Goal: Information Seeking & Learning: Check status

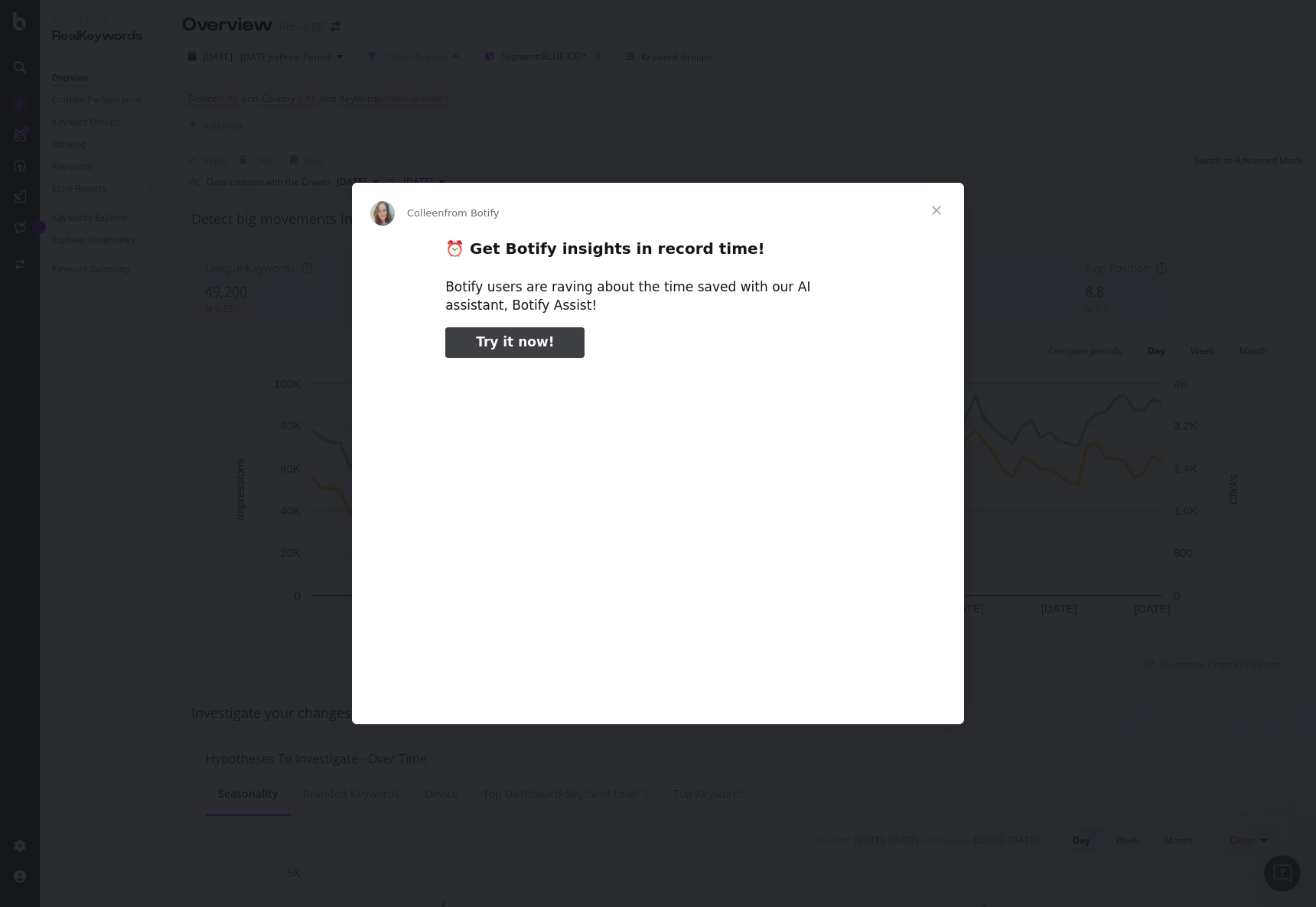
type input "79566"
click at [944, 209] on span "Close" at bounding box center [936, 210] width 55 height 55
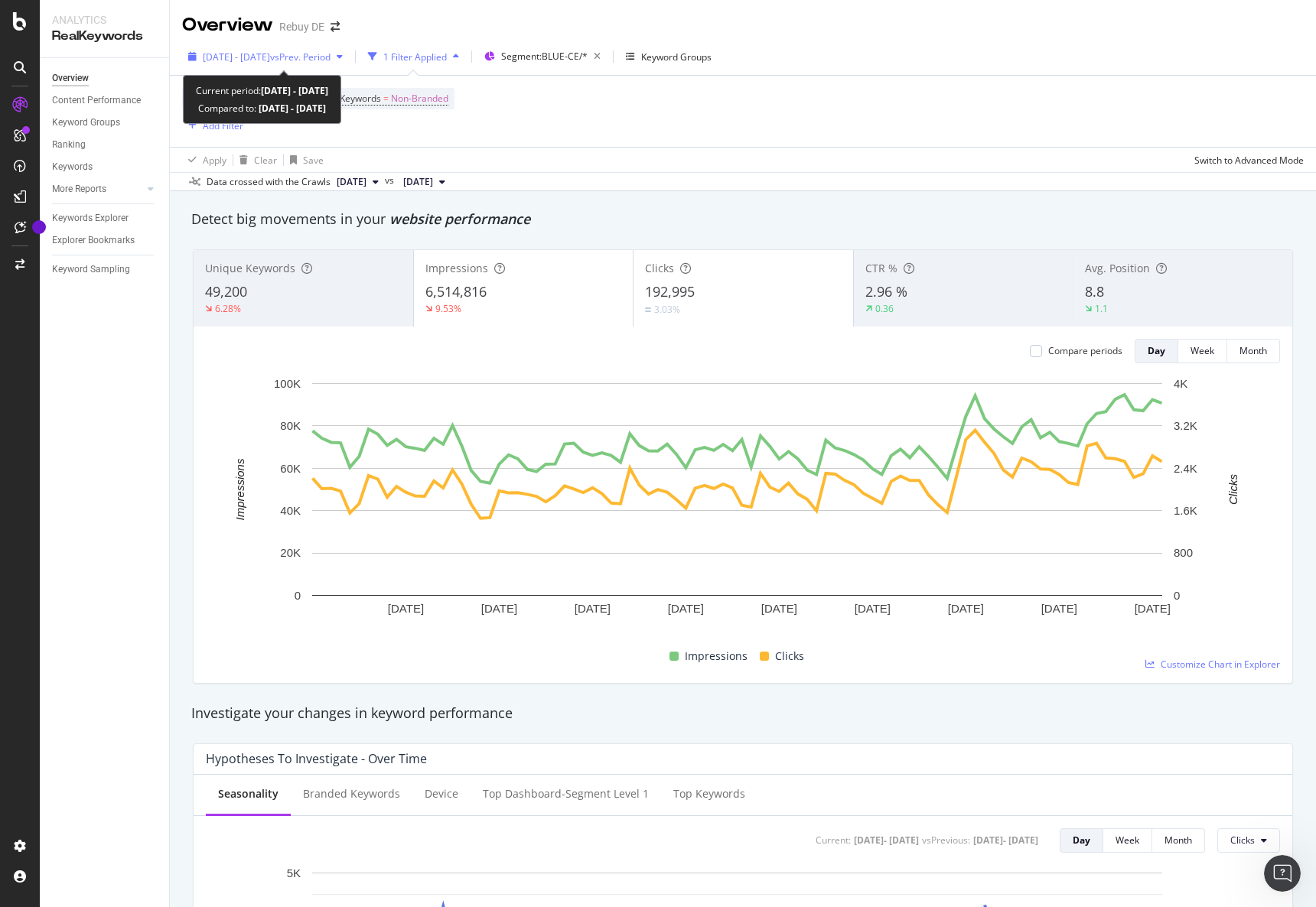
click at [270, 56] on span "[DATE] - [DATE]" at bounding box center [237, 57] width 68 height 13
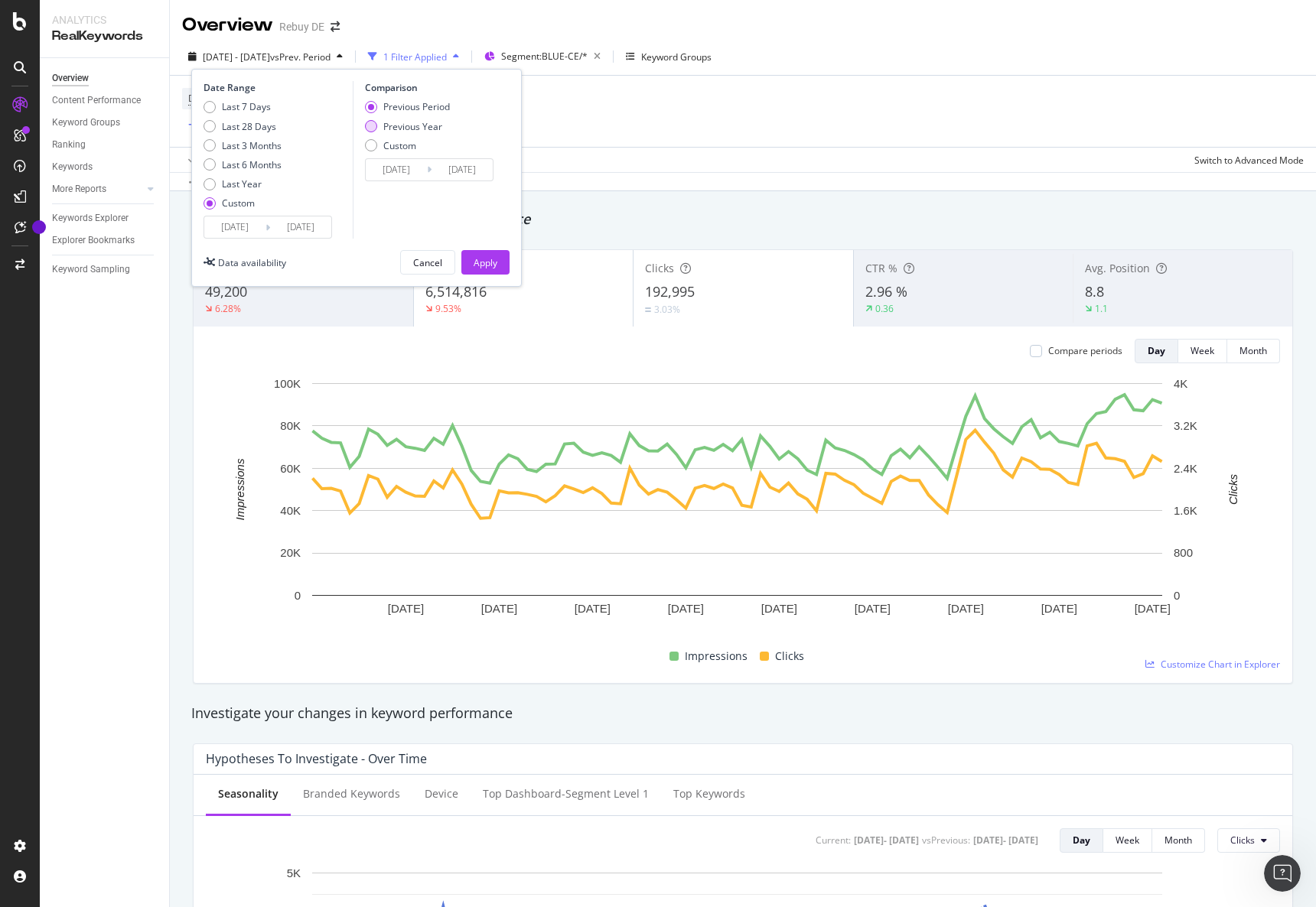
click at [395, 131] on div "Previous Year" at bounding box center [412, 127] width 59 height 13
type input "[DATE]"
click at [486, 257] on div "Apply" at bounding box center [485, 263] width 24 height 13
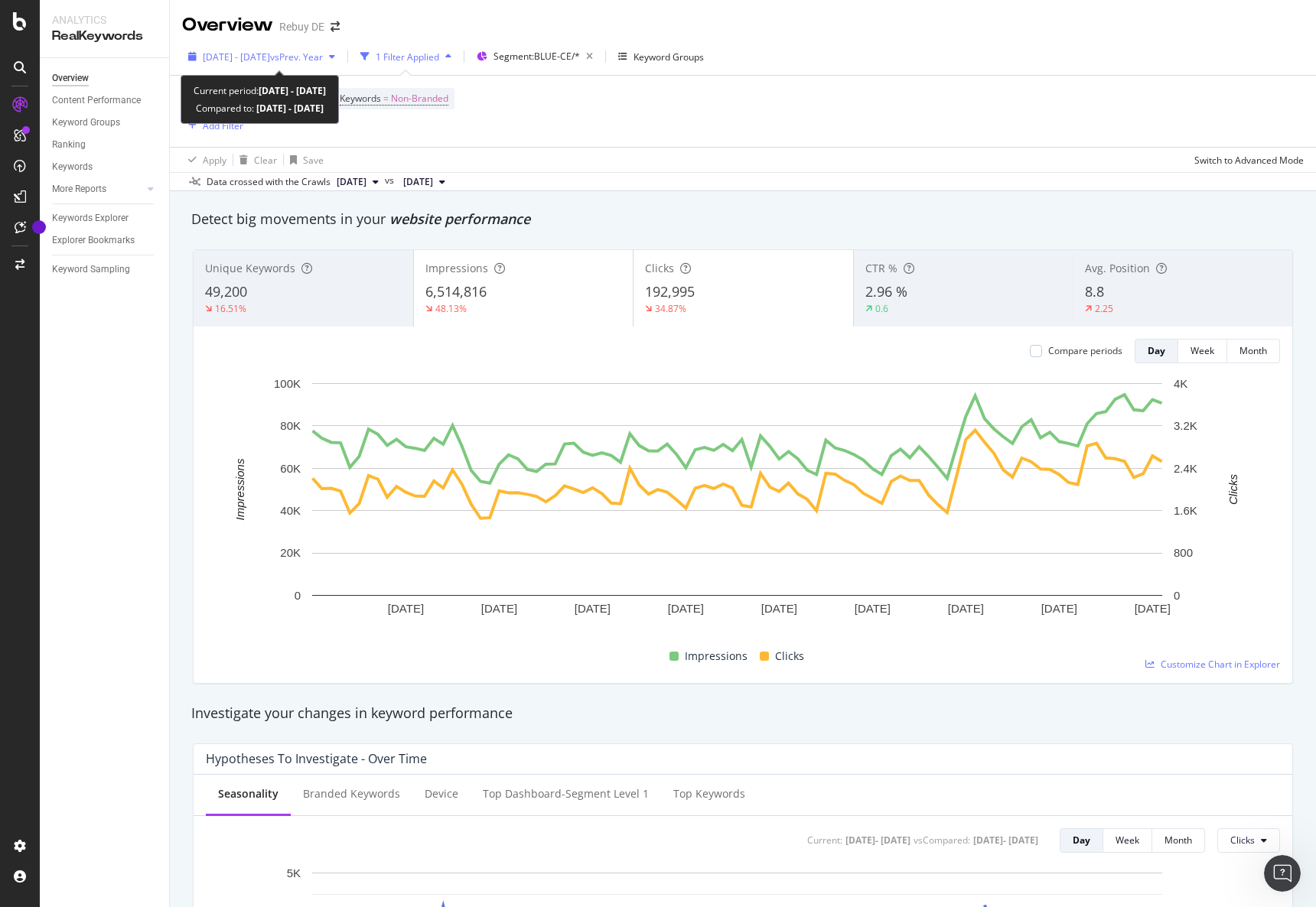
click at [270, 60] on span "[DATE] - [DATE]" at bounding box center [237, 57] width 68 height 13
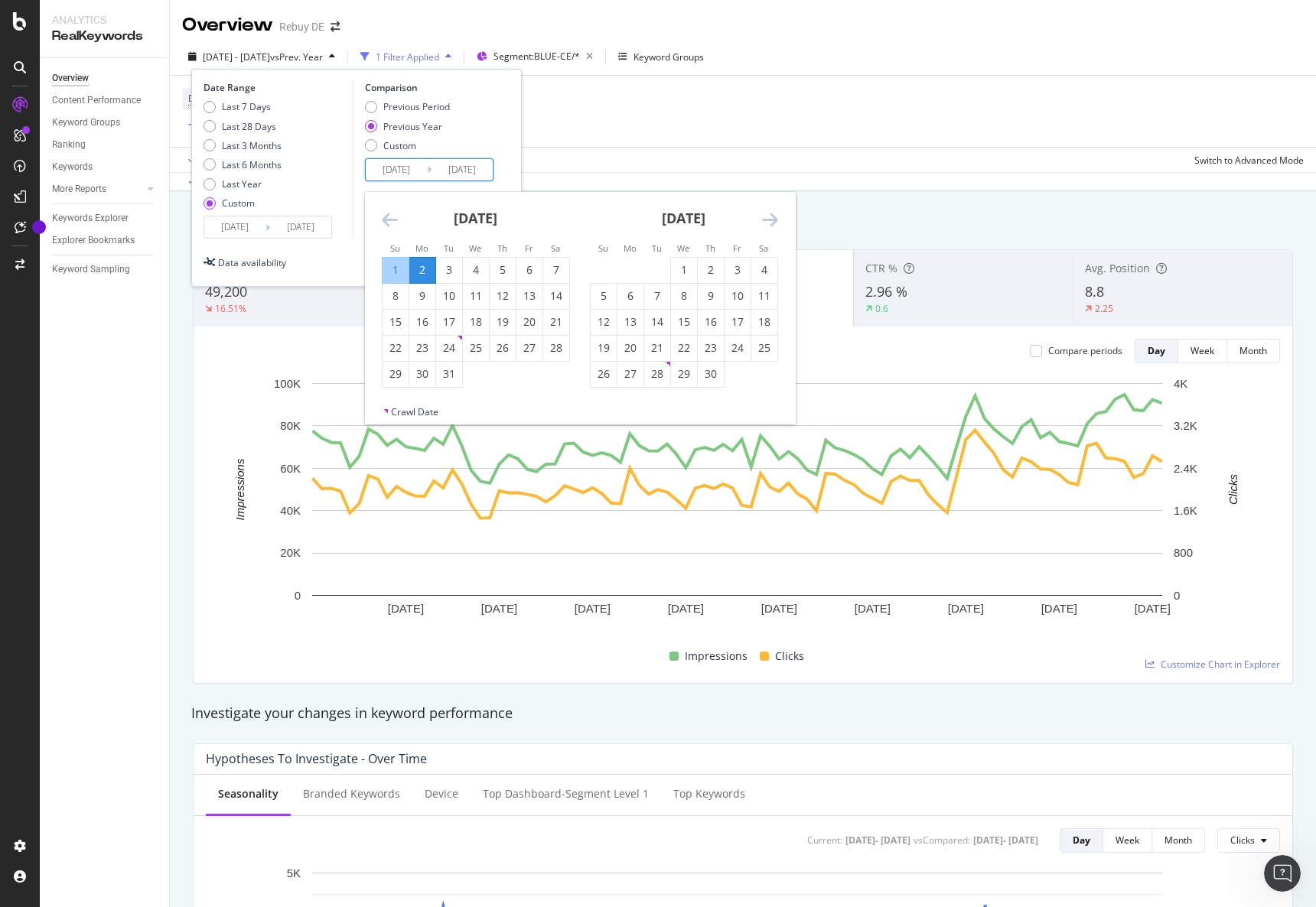
click at [393, 170] on input "[DATE]" at bounding box center [396, 170] width 61 height 21
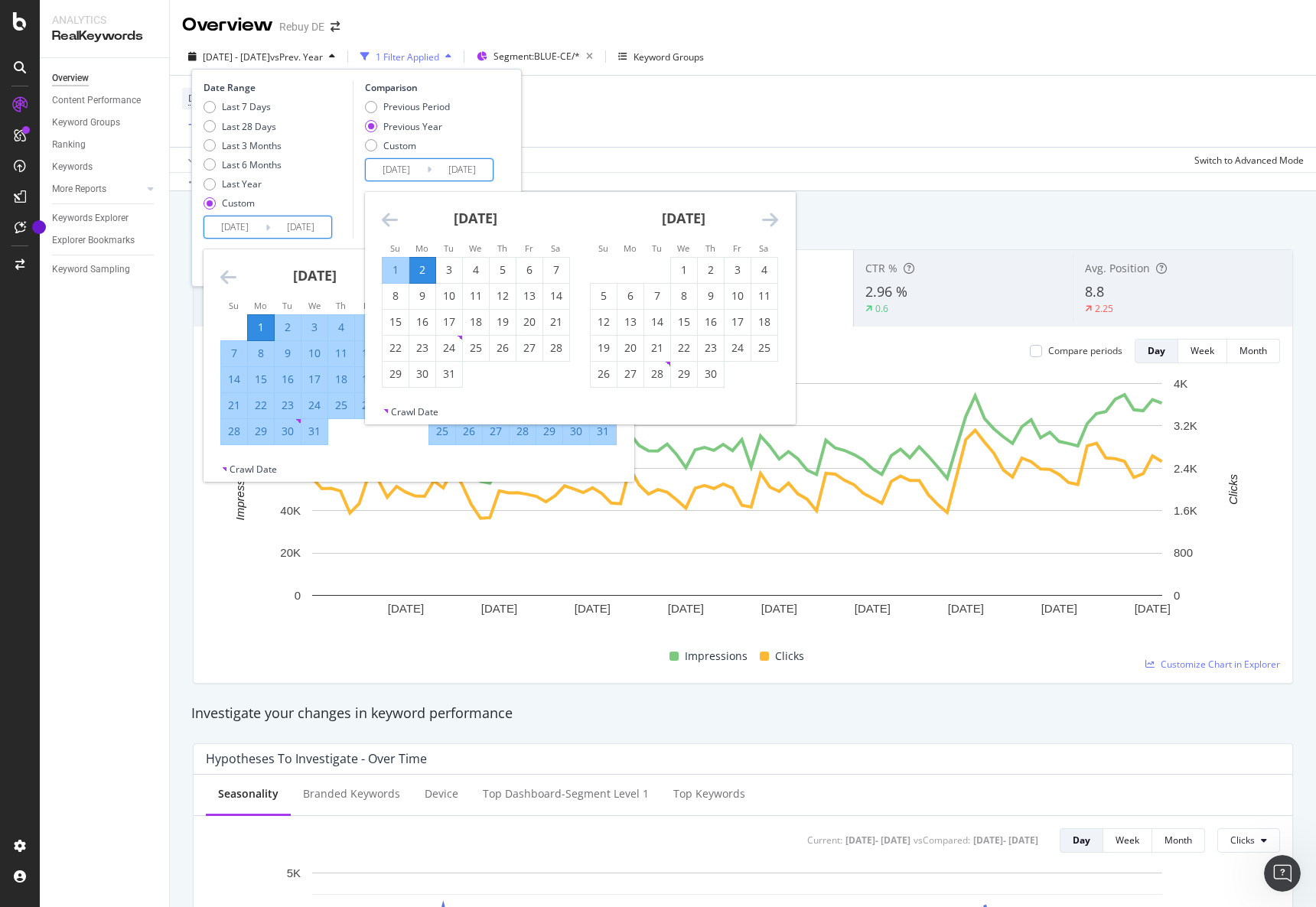
click at [226, 225] on input "[DATE]" at bounding box center [235, 227] width 61 height 21
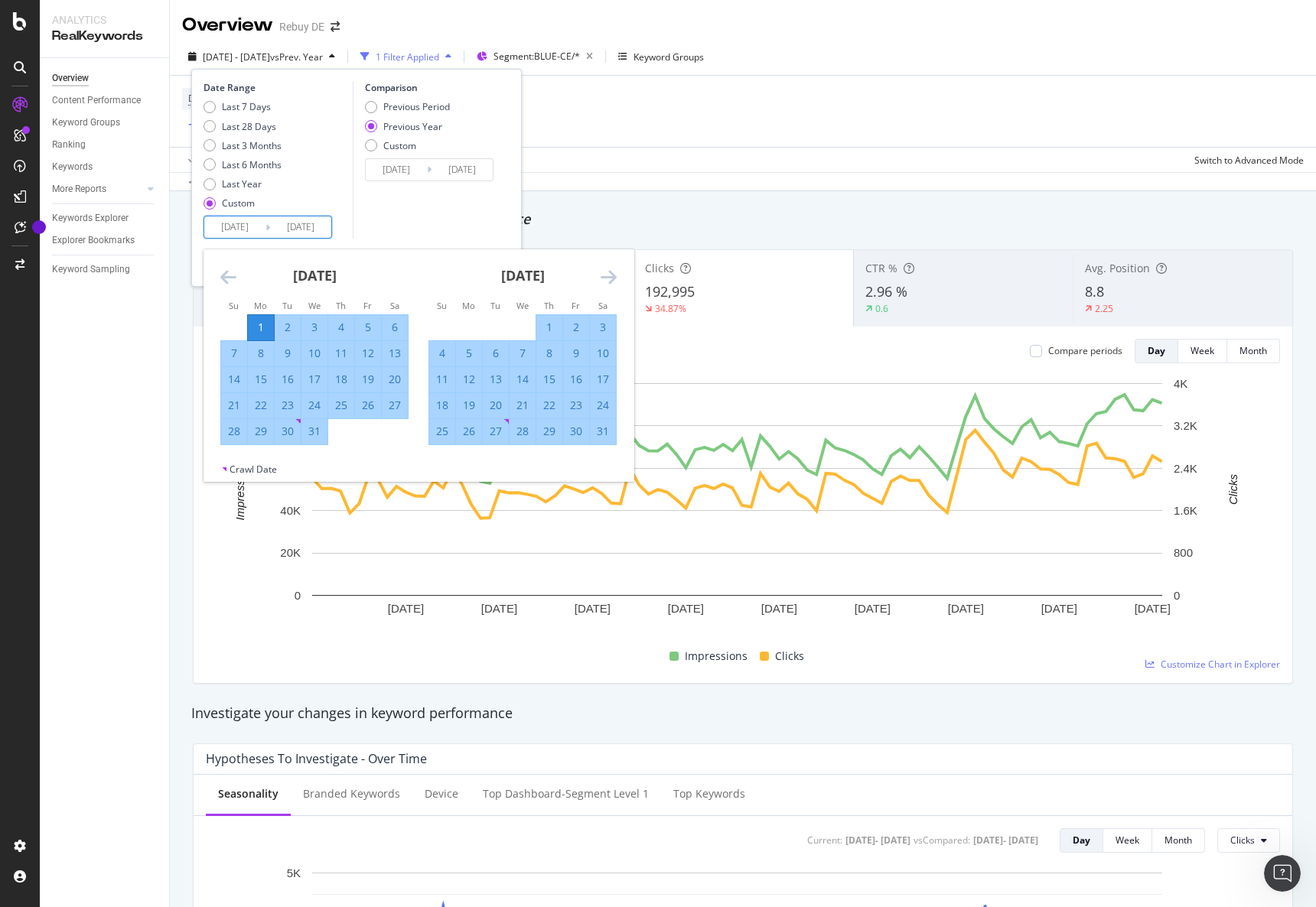
type input "[DATE]"
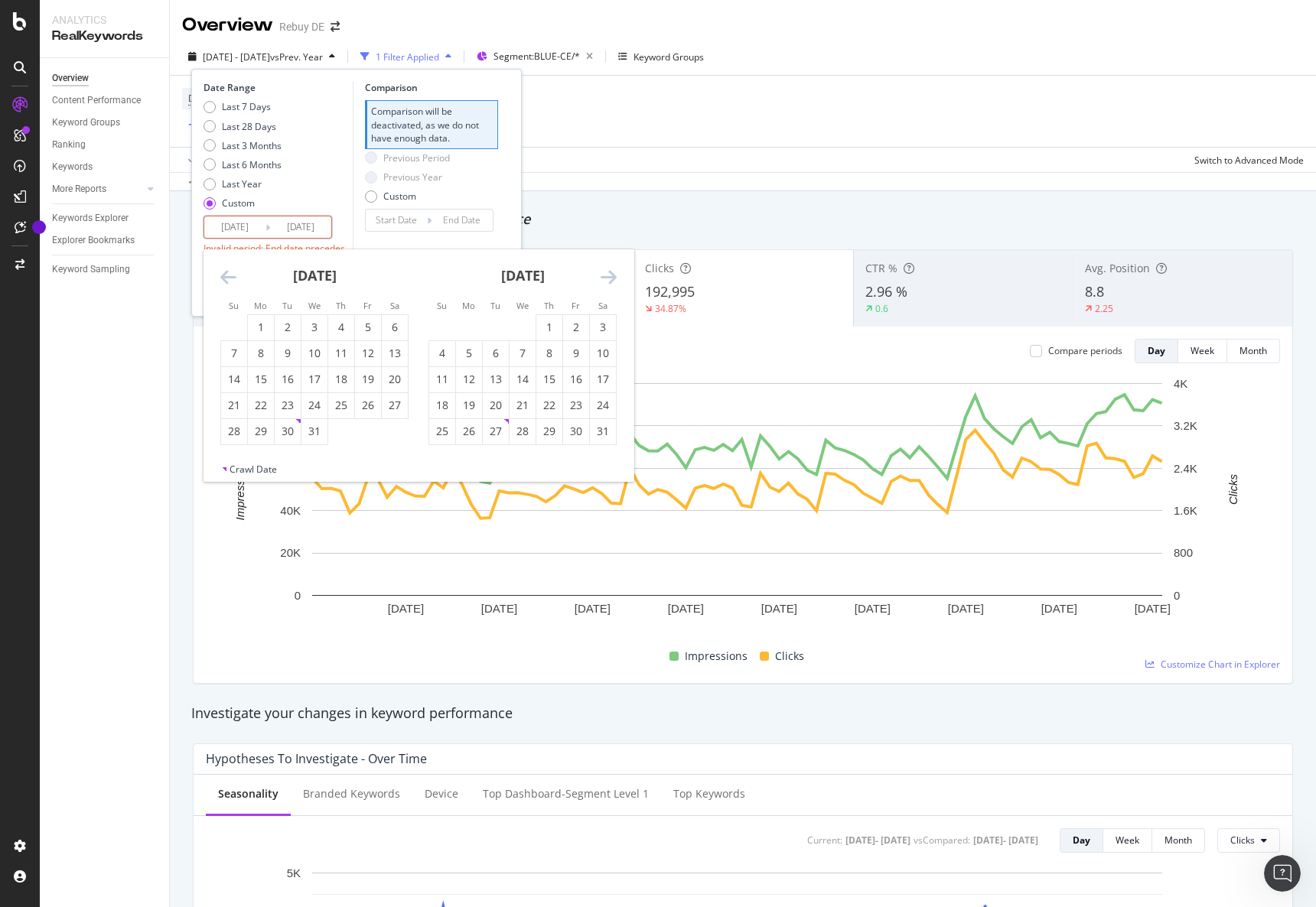
click at [294, 228] on input "[DATE]" at bounding box center [301, 227] width 61 height 21
type input "[DATE]"
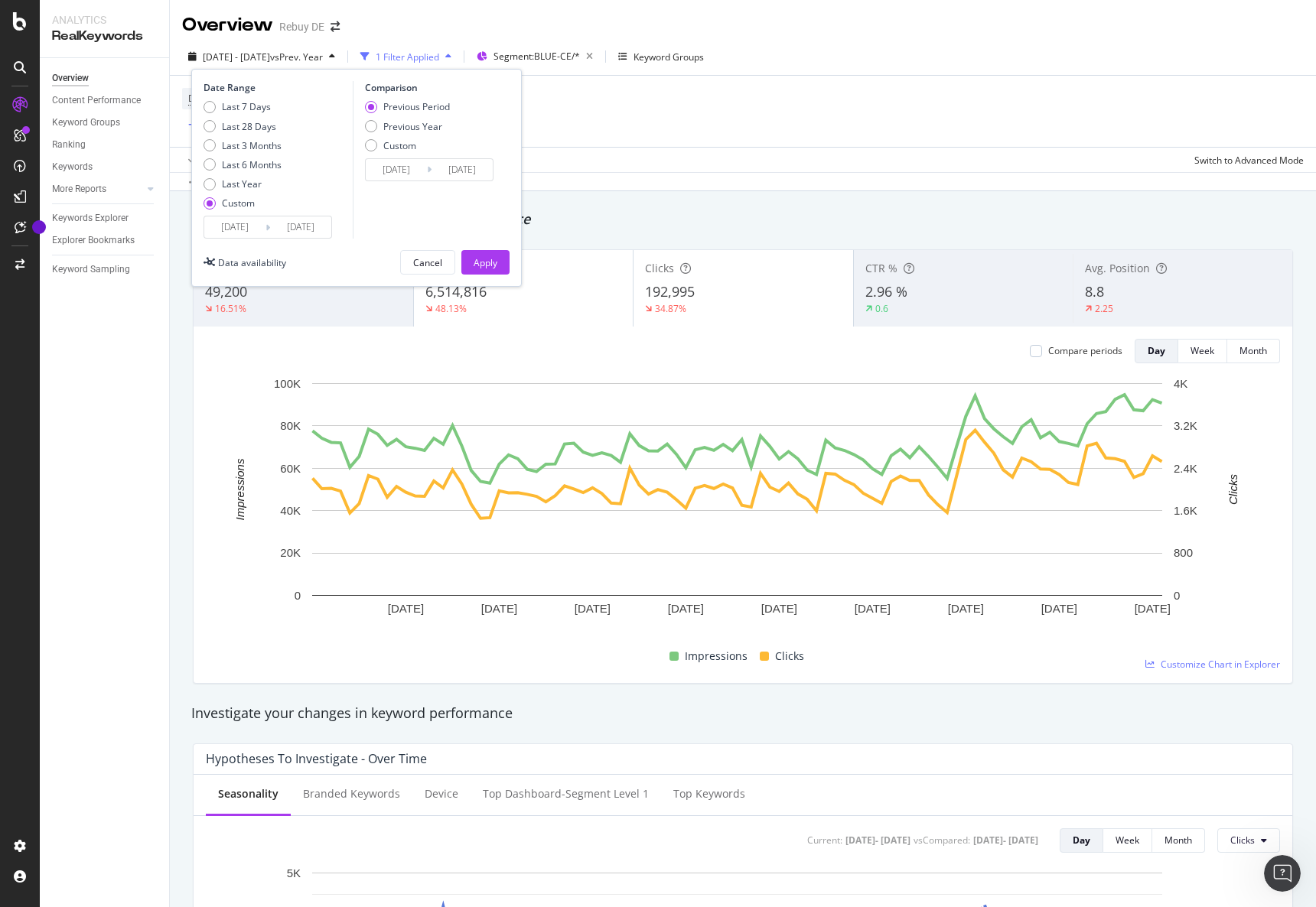
type input "[DATE]"
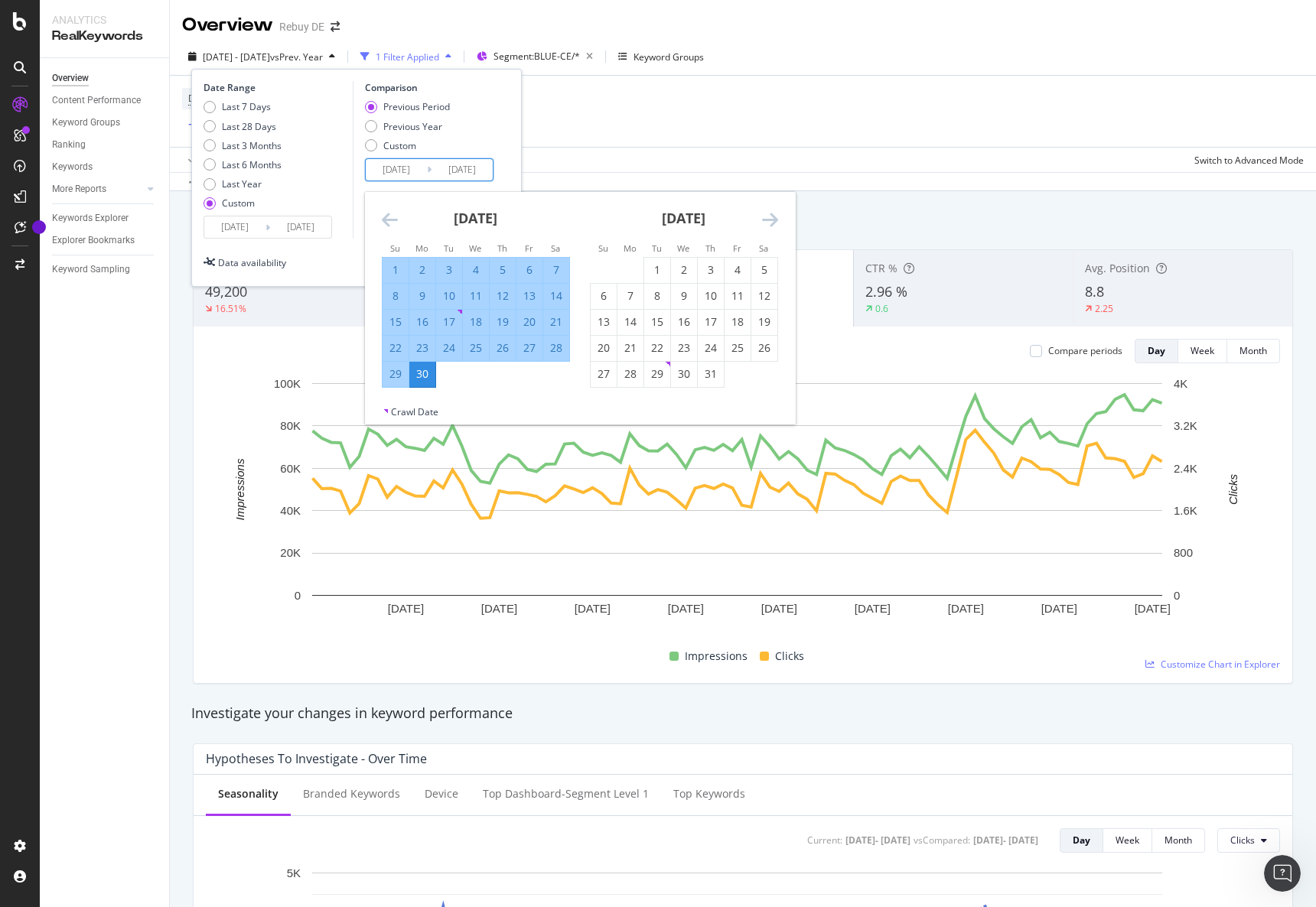
click at [389, 173] on input "[DATE]" at bounding box center [396, 170] width 61 height 21
click at [414, 120] on div "Previous Year" at bounding box center [412, 127] width 59 height 13
type input "[DATE]"
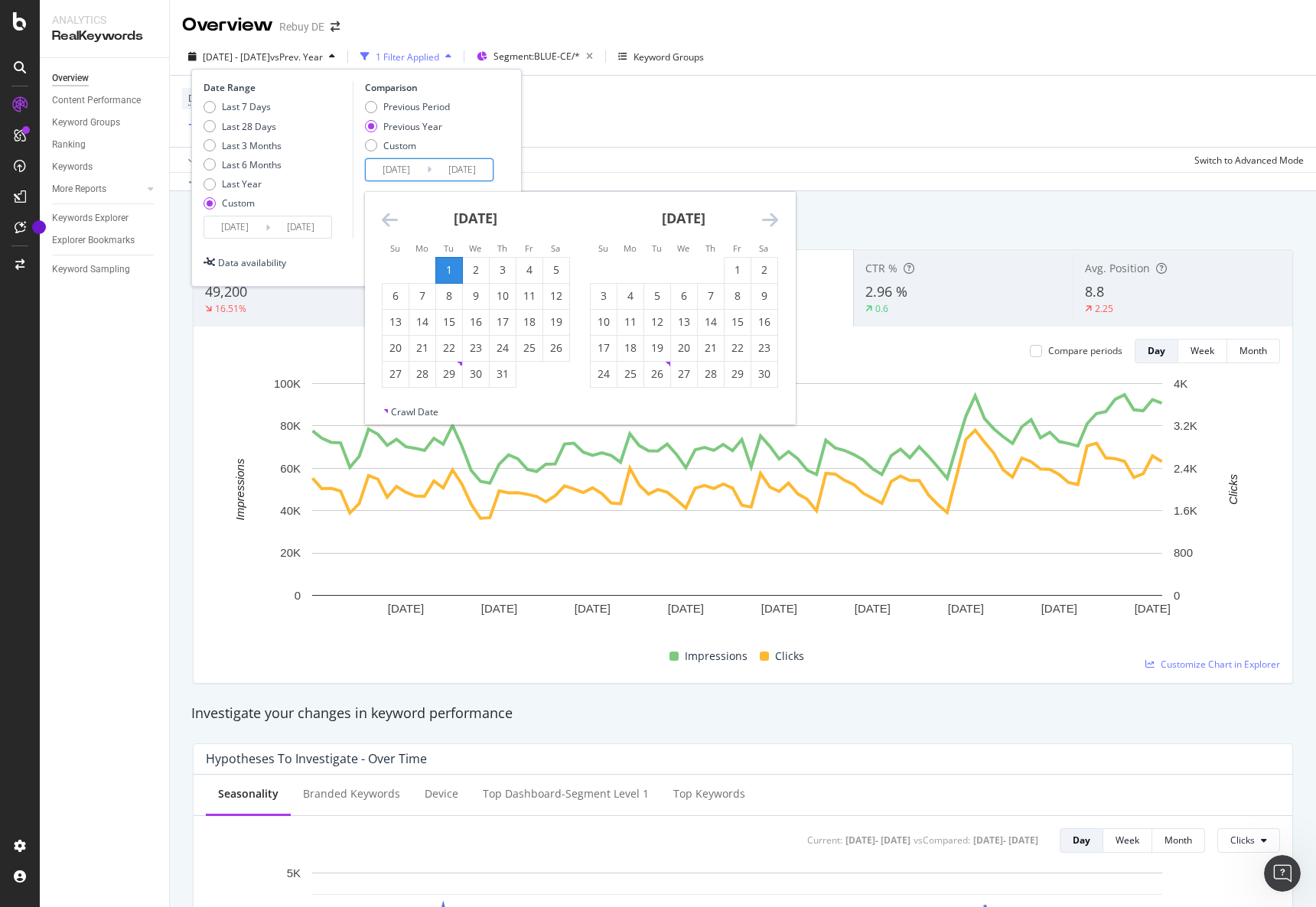
click at [416, 173] on input "[DATE]" at bounding box center [396, 170] width 61 height 21
type input "[DATE]"
click at [508, 132] on div "Date Range Last 7 Days Last 28 Days Last 3 Months Last 6 Months Last Year Custo…" at bounding box center [357, 159] width 306 height 158
click at [466, 169] on input "[DATE]" at bounding box center [462, 170] width 61 height 21
click at [494, 139] on div "Previous Period Previous Year Custom" at bounding box center [431, 129] width 133 height 58
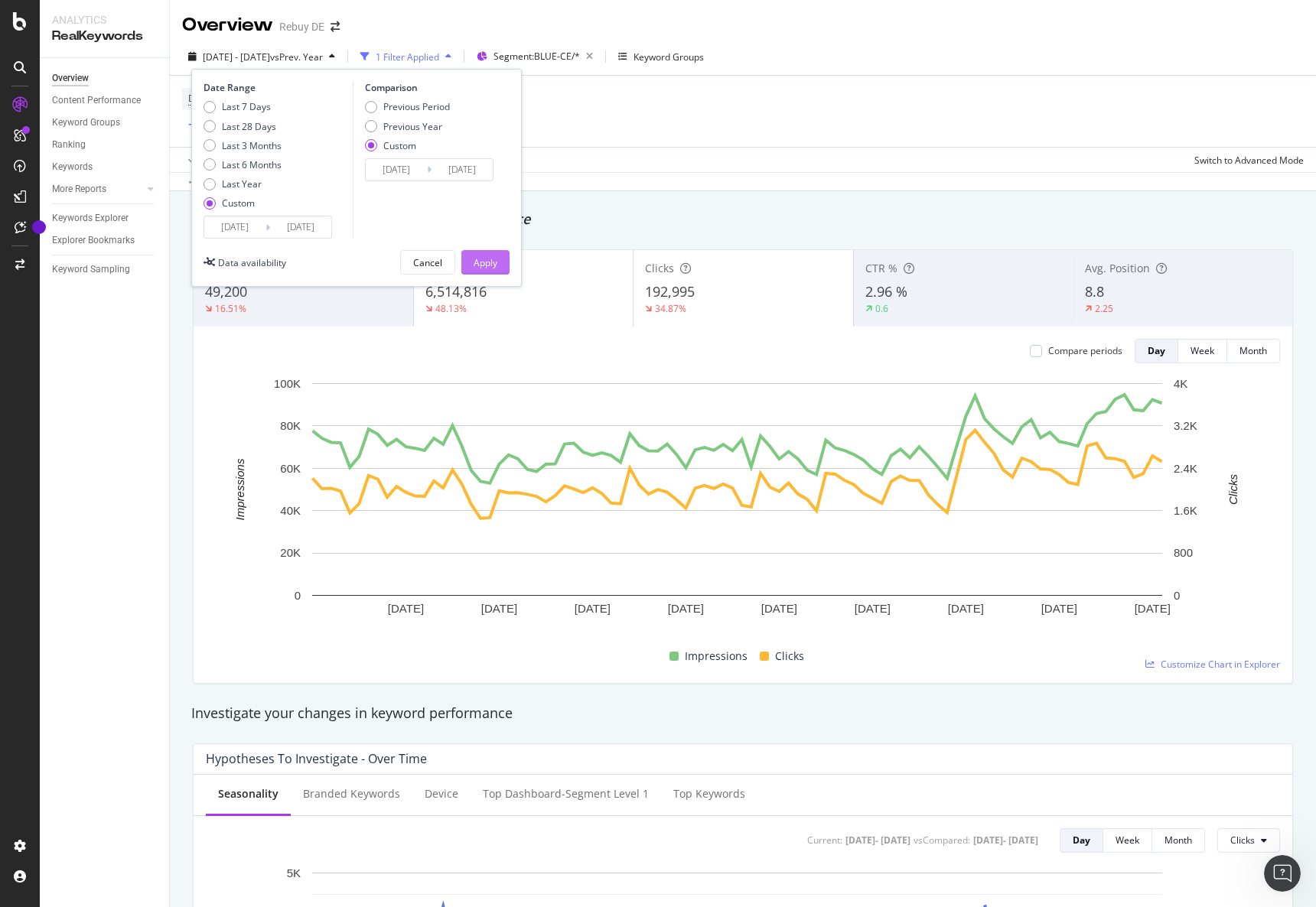
click at [480, 262] on div "Apply" at bounding box center [485, 263] width 24 height 13
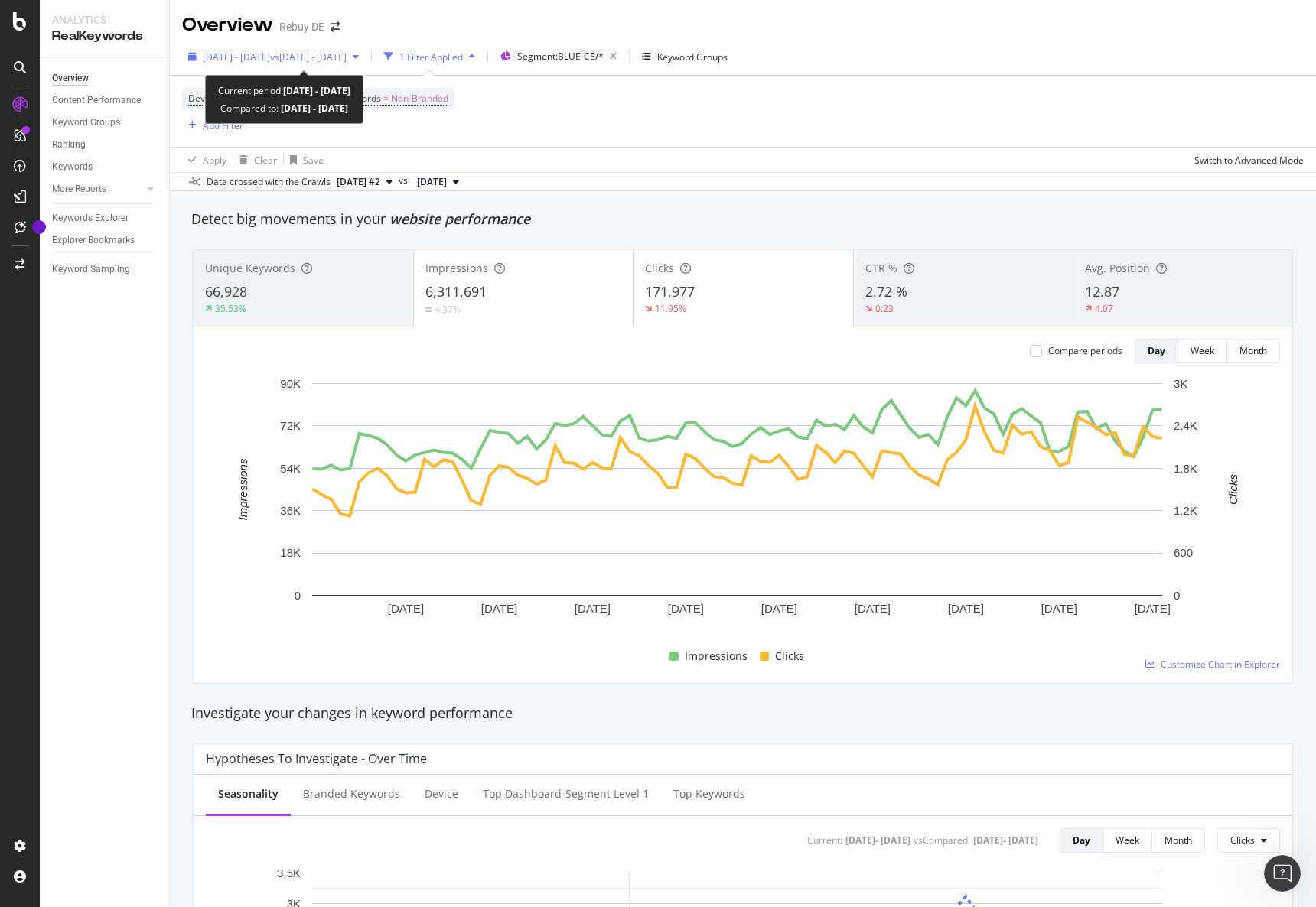
click at [270, 61] on span "[DATE] - [DATE]" at bounding box center [237, 57] width 68 height 13
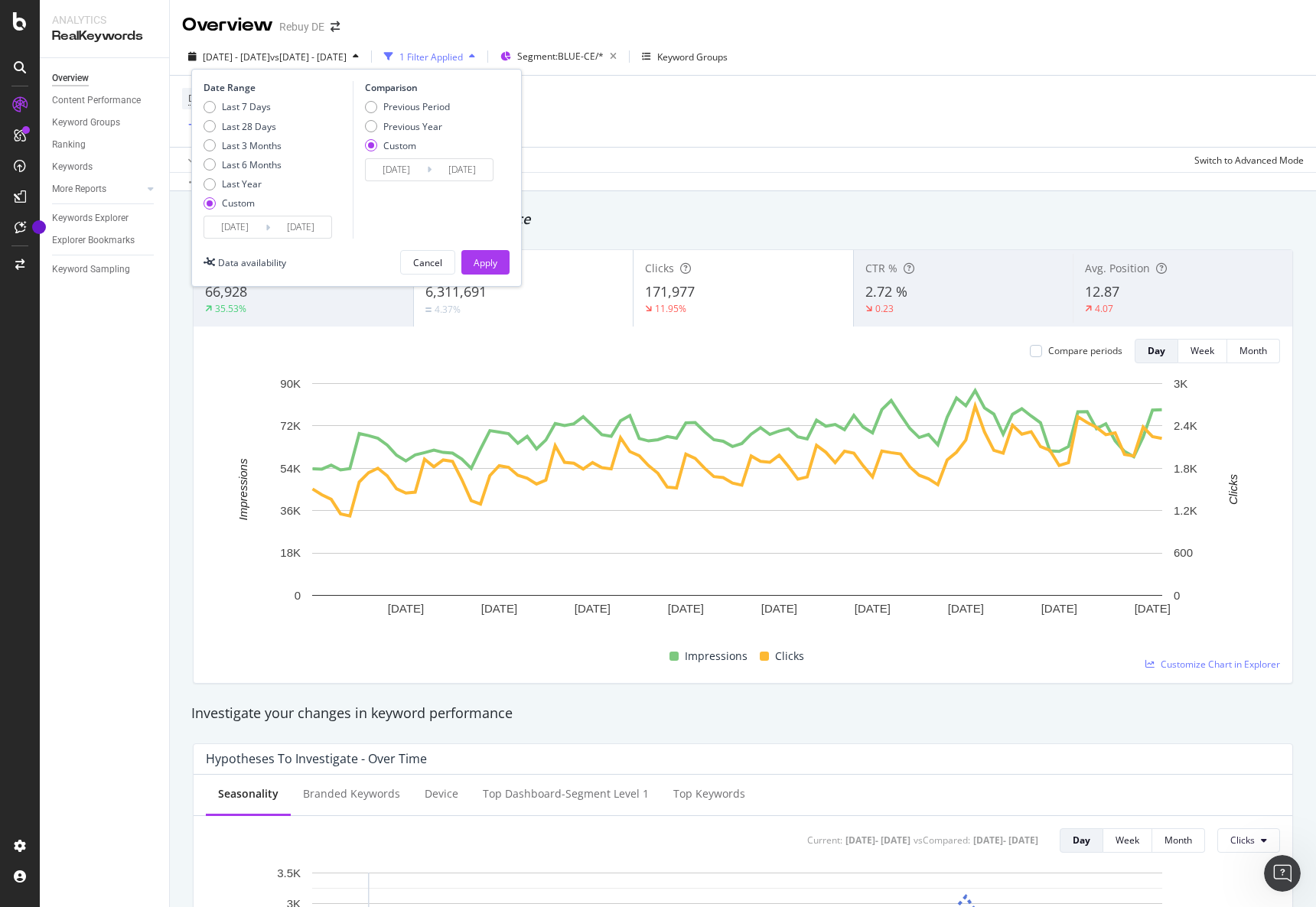
click at [679, 105] on div "Device = All and Country = All and Keywords = Non-Branded Add Filter" at bounding box center [743, 111] width 1122 height 71
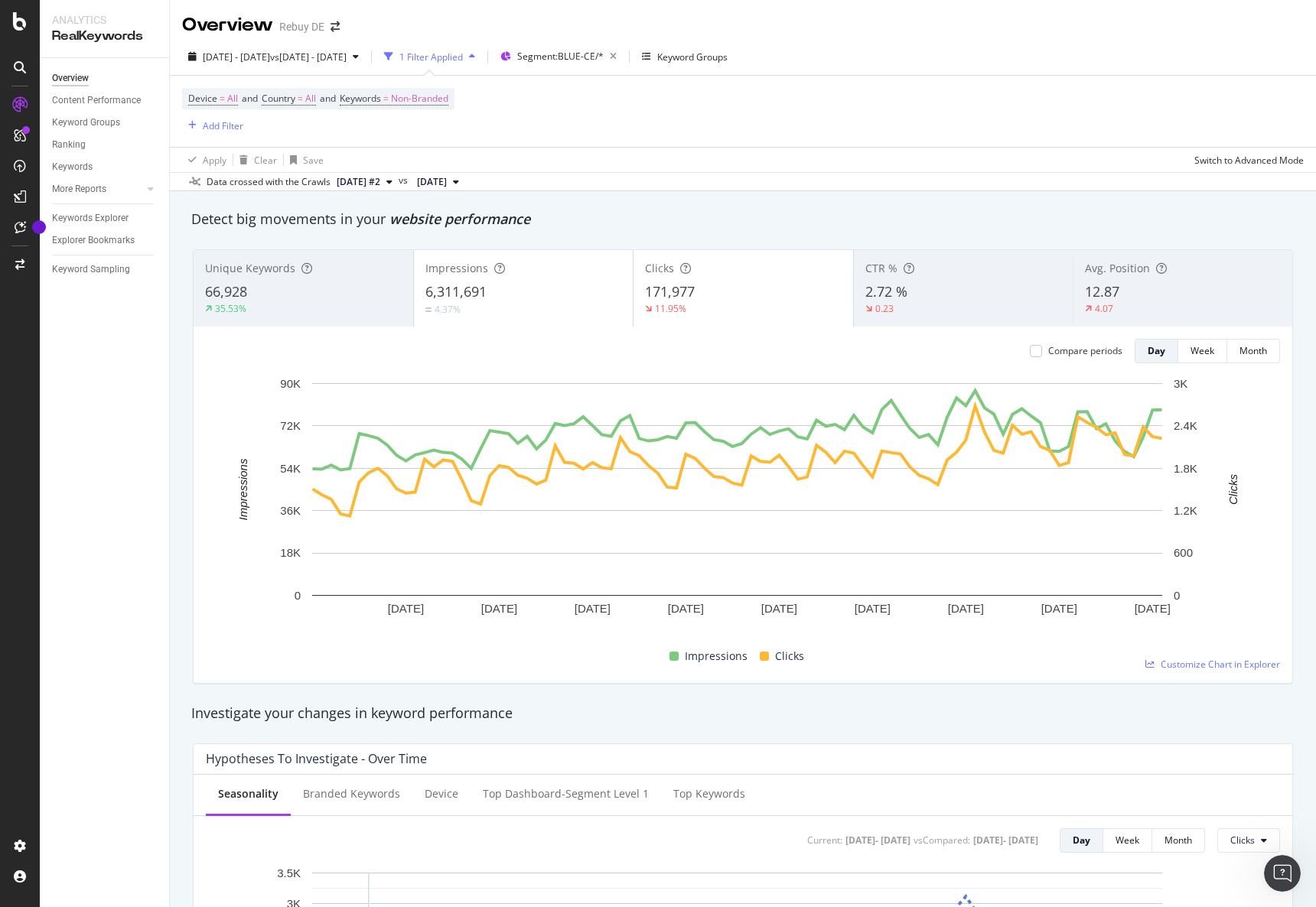
click at [463, 58] on div "1 Filter Applied" at bounding box center [431, 57] width 64 height 13
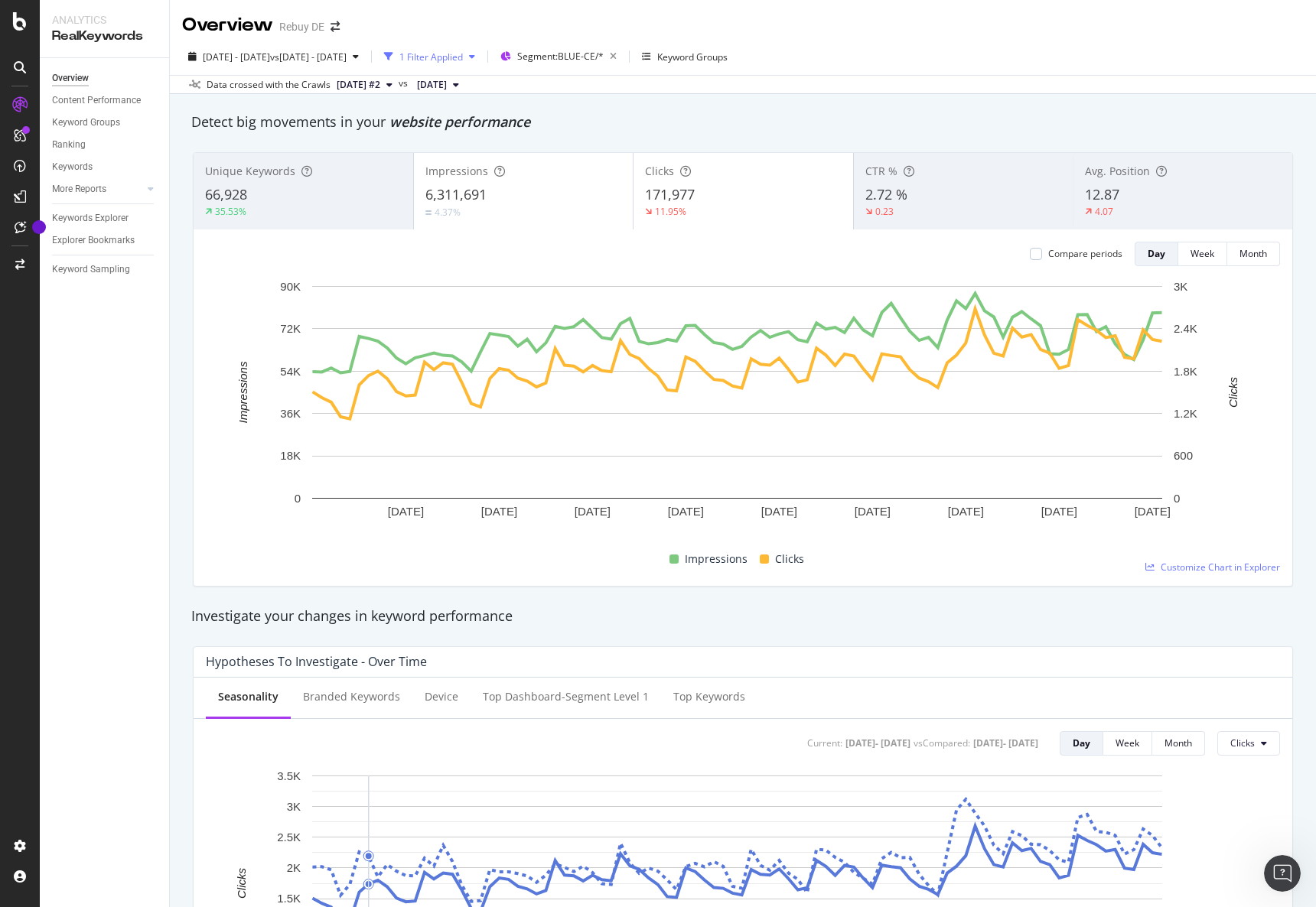
click at [463, 58] on div "1 Filter Applied" at bounding box center [431, 57] width 64 height 13
